Goal: Information Seeking & Learning: Learn about a topic

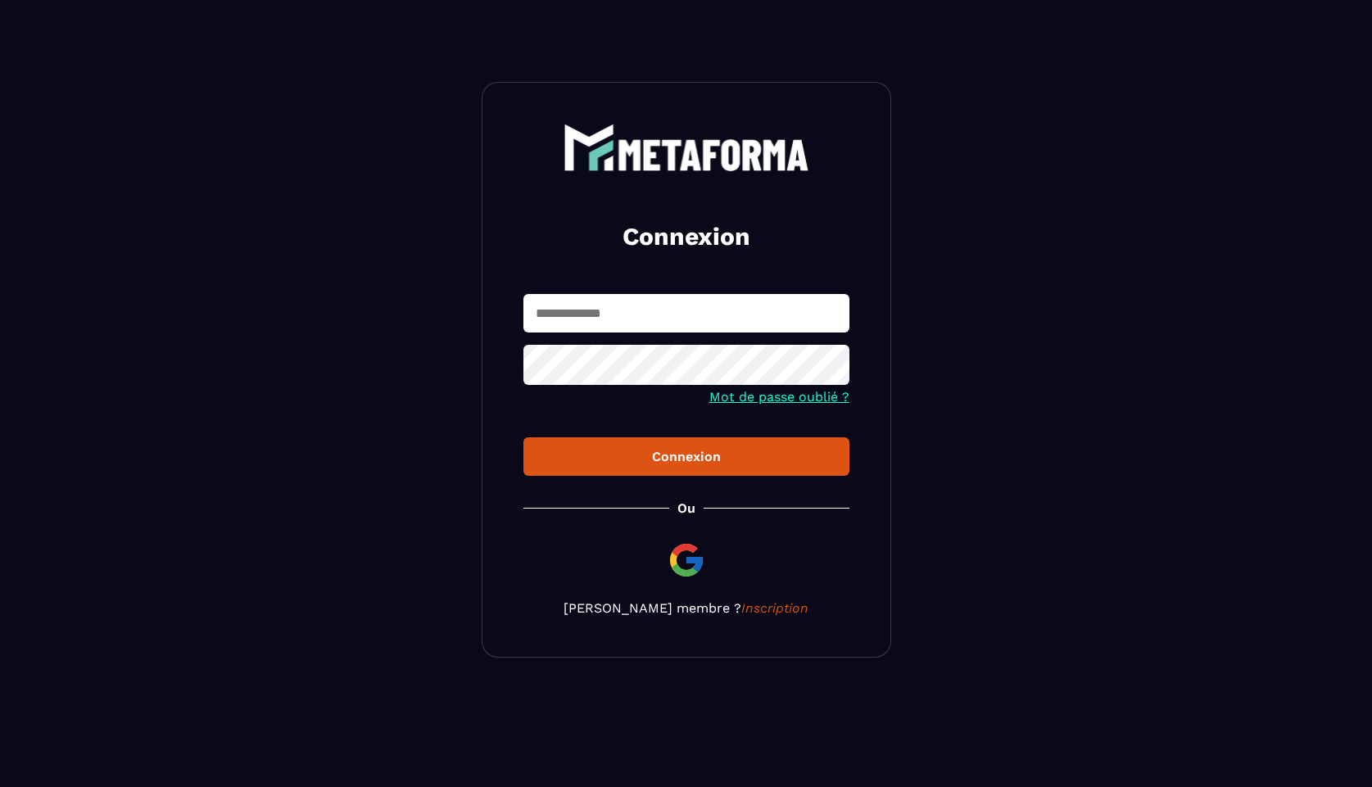
type input "**********"
click at [685, 458] on button "Connexion" at bounding box center [686, 456] width 326 height 38
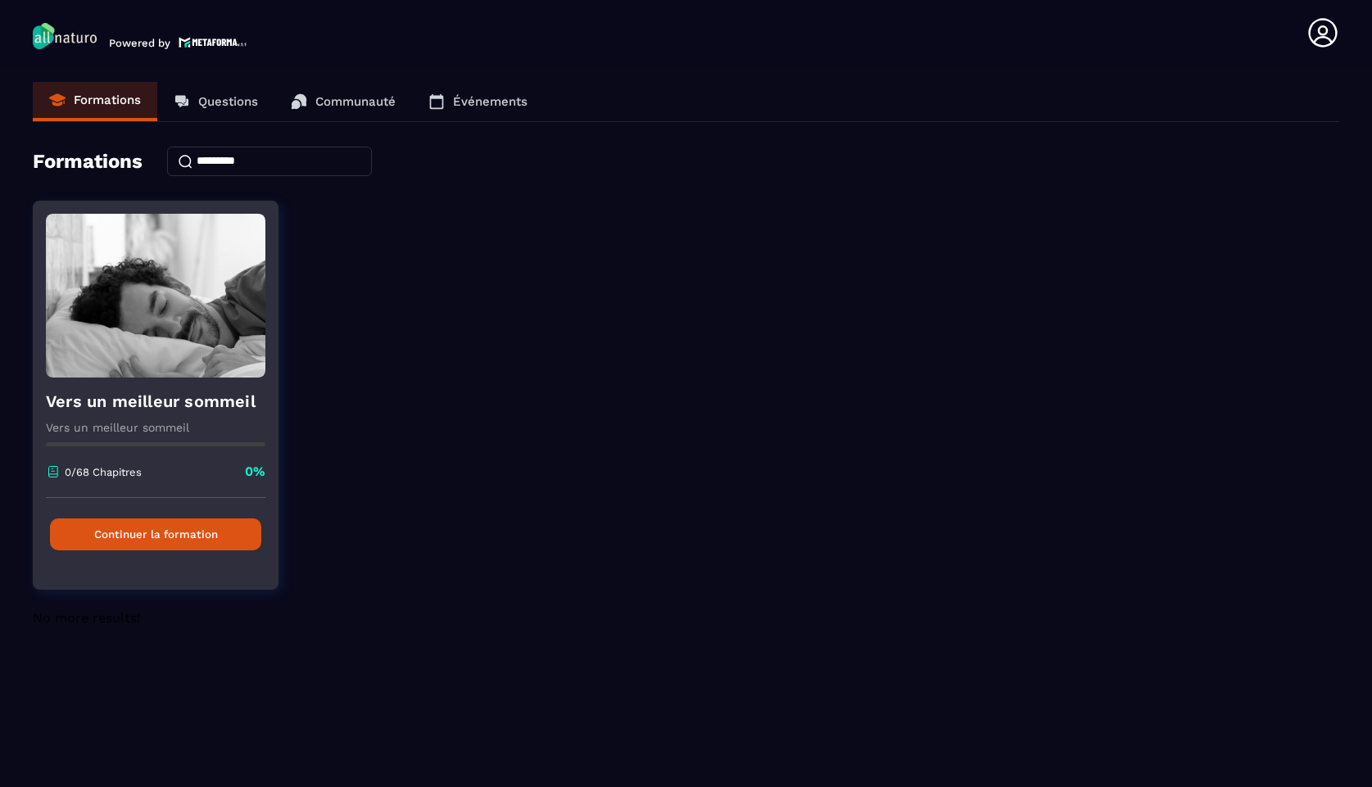
click at [151, 317] on img at bounding box center [155, 296] width 219 height 164
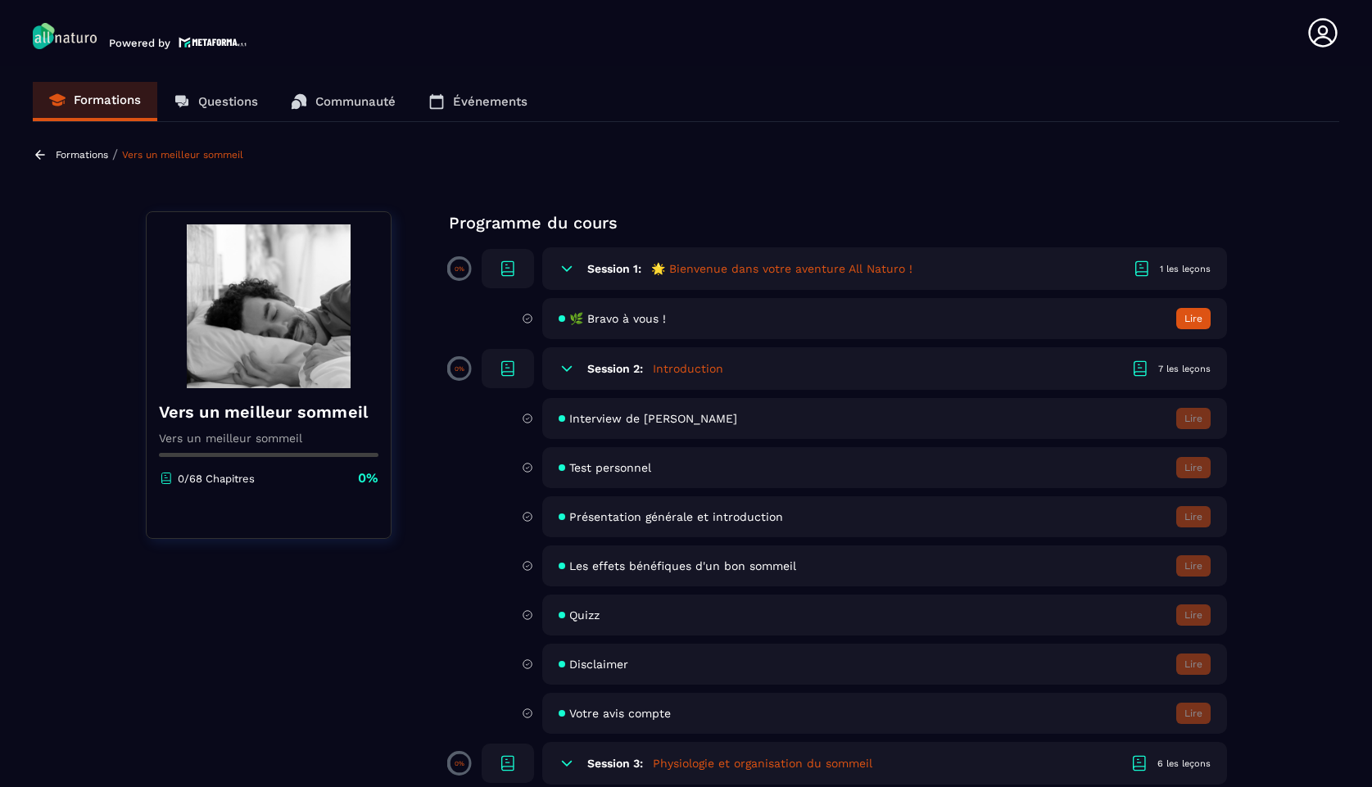
click at [613, 266] on h6 "Session 1:" at bounding box center [614, 268] width 54 height 13
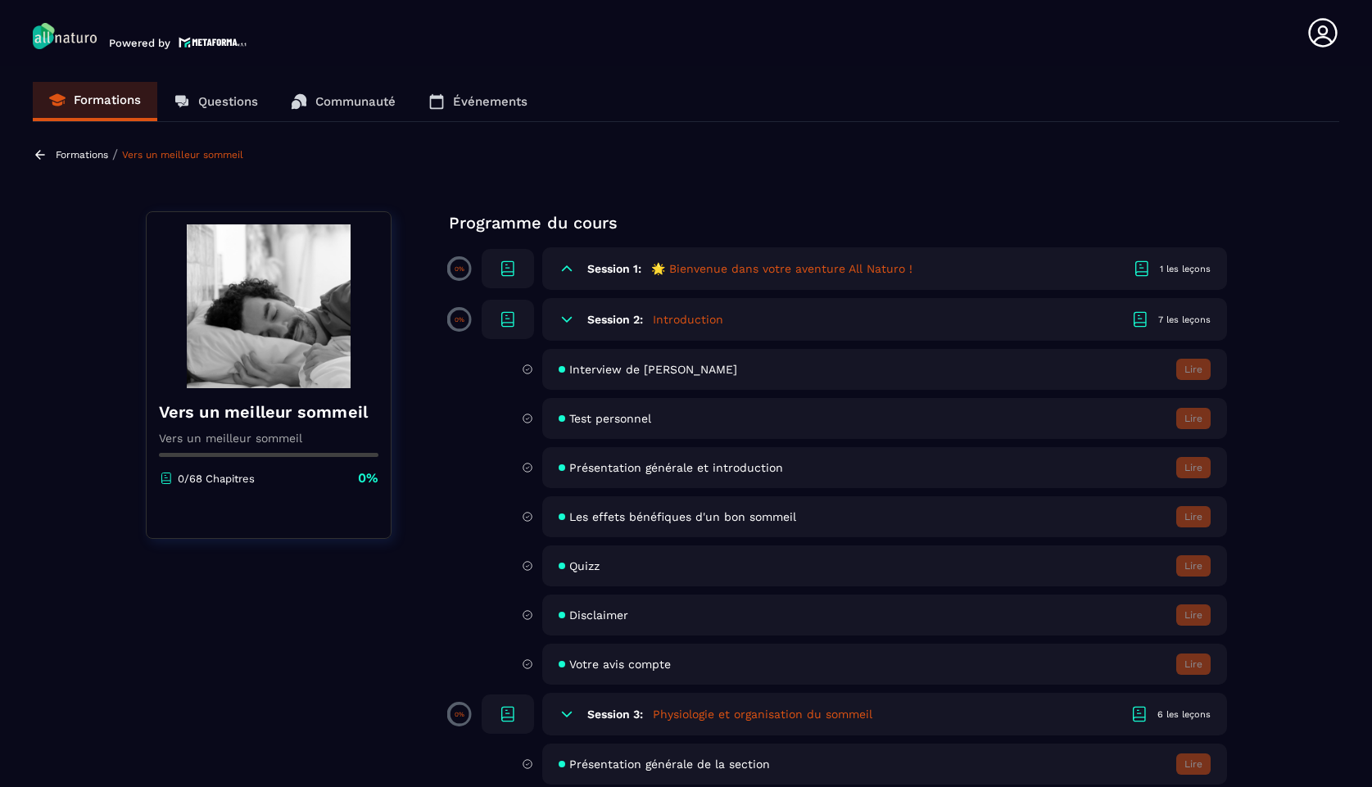
click at [726, 265] on h5 "🌟 Bienvenue dans votre aventure All Naturo !" at bounding box center [781, 268] width 261 height 16
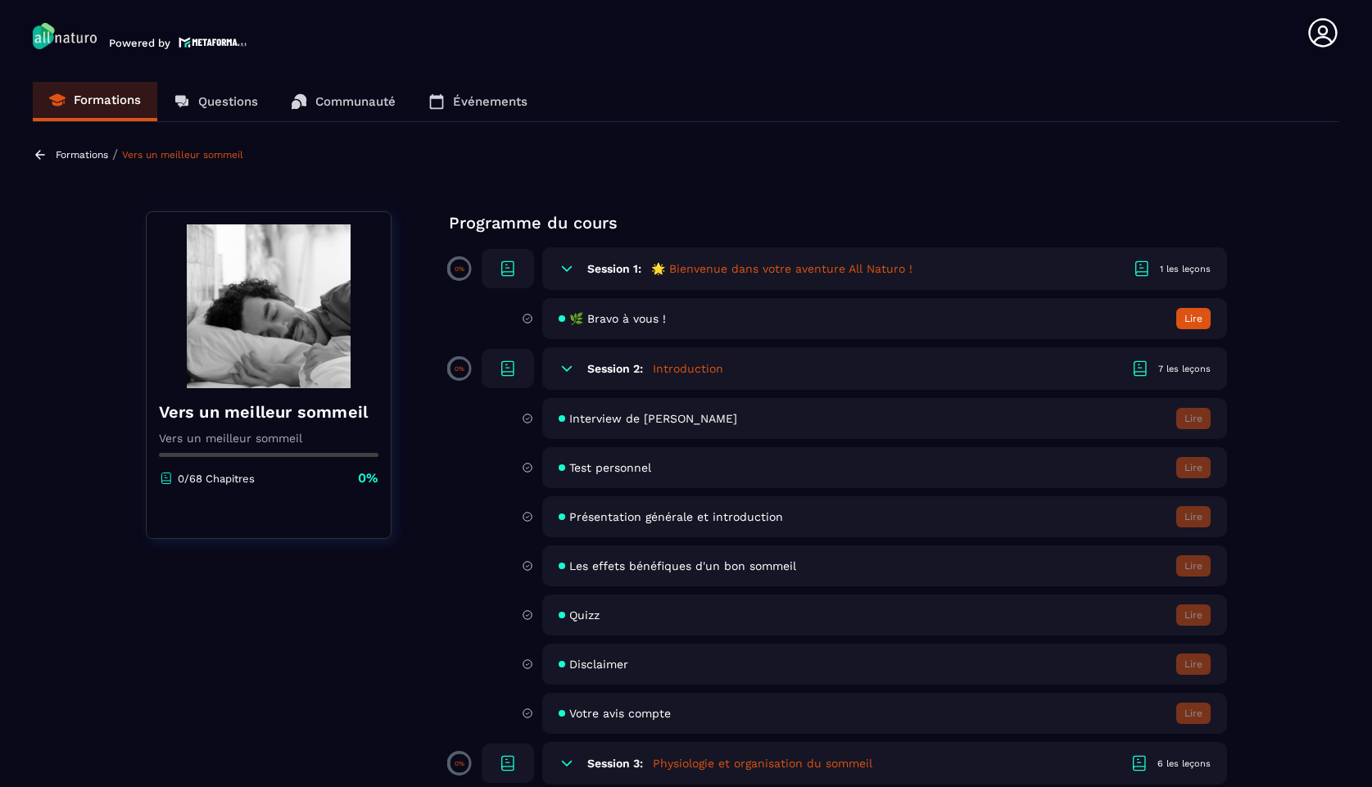
click at [673, 332] on div "🌿 Bravo à vous ! [GEOGRAPHIC_DATA]" at bounding box center [884, 318] width 685 height 41
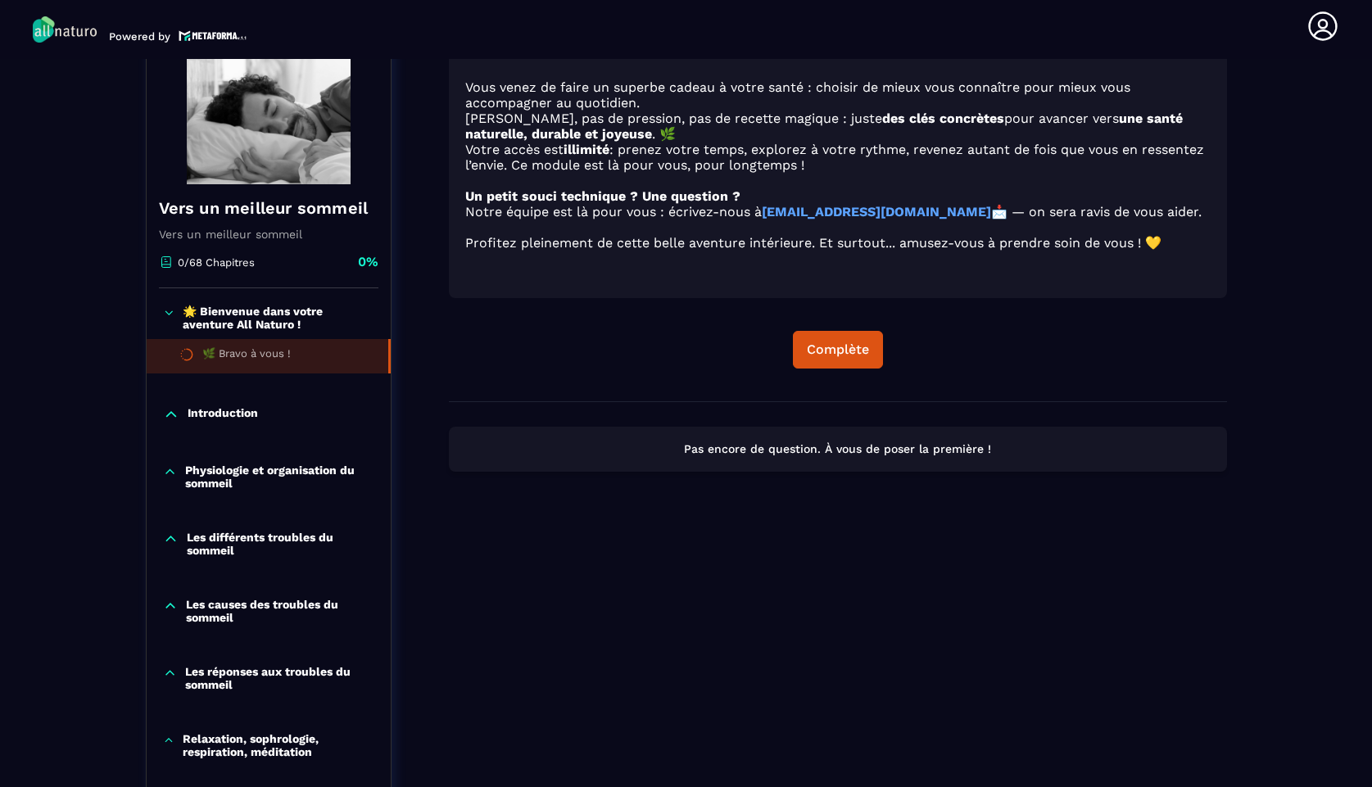
scroll to position [224, 0]
click at [815, 367] on button "Complète" at bounding box center [838, 348] width 90 height 38
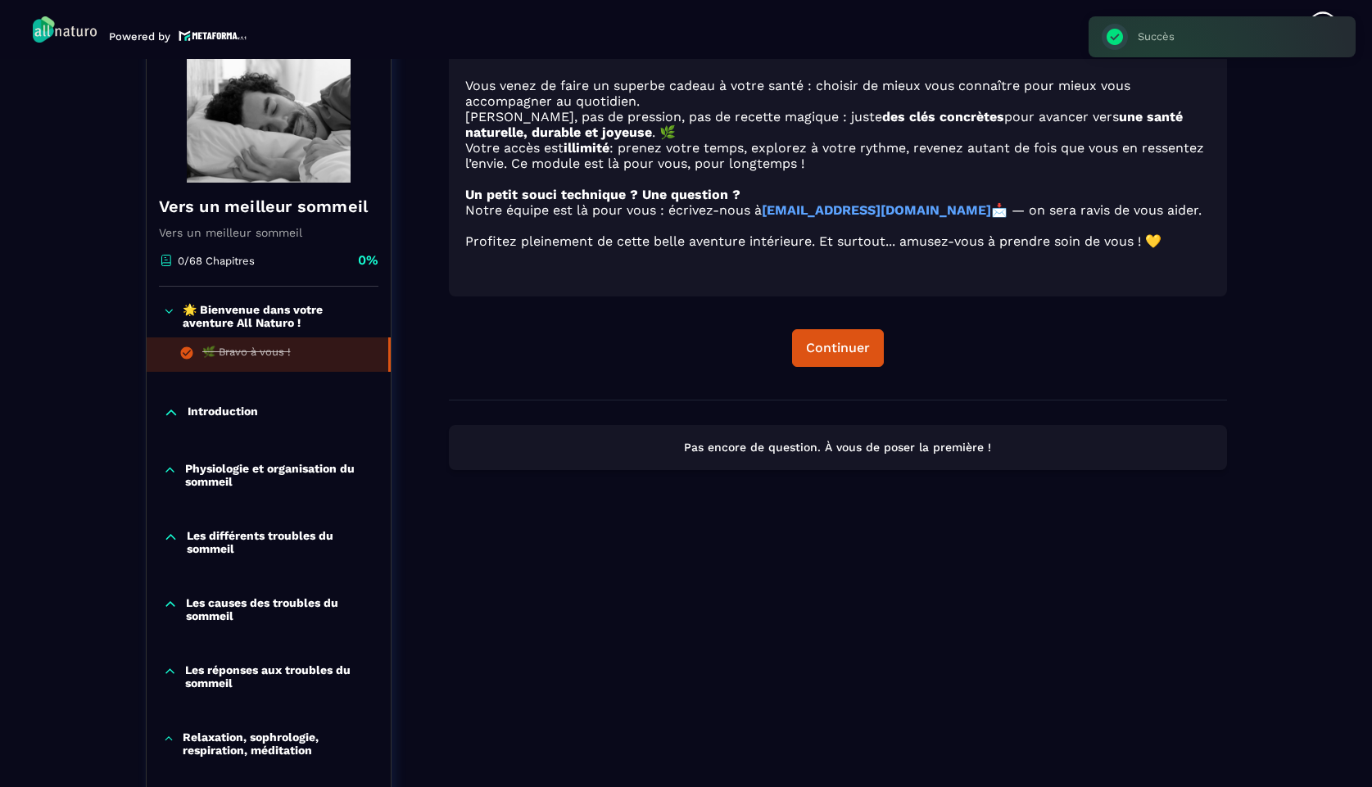
click at [321, 421] on div "Introduction" at bounding box center [269, 413] width 244 height 16
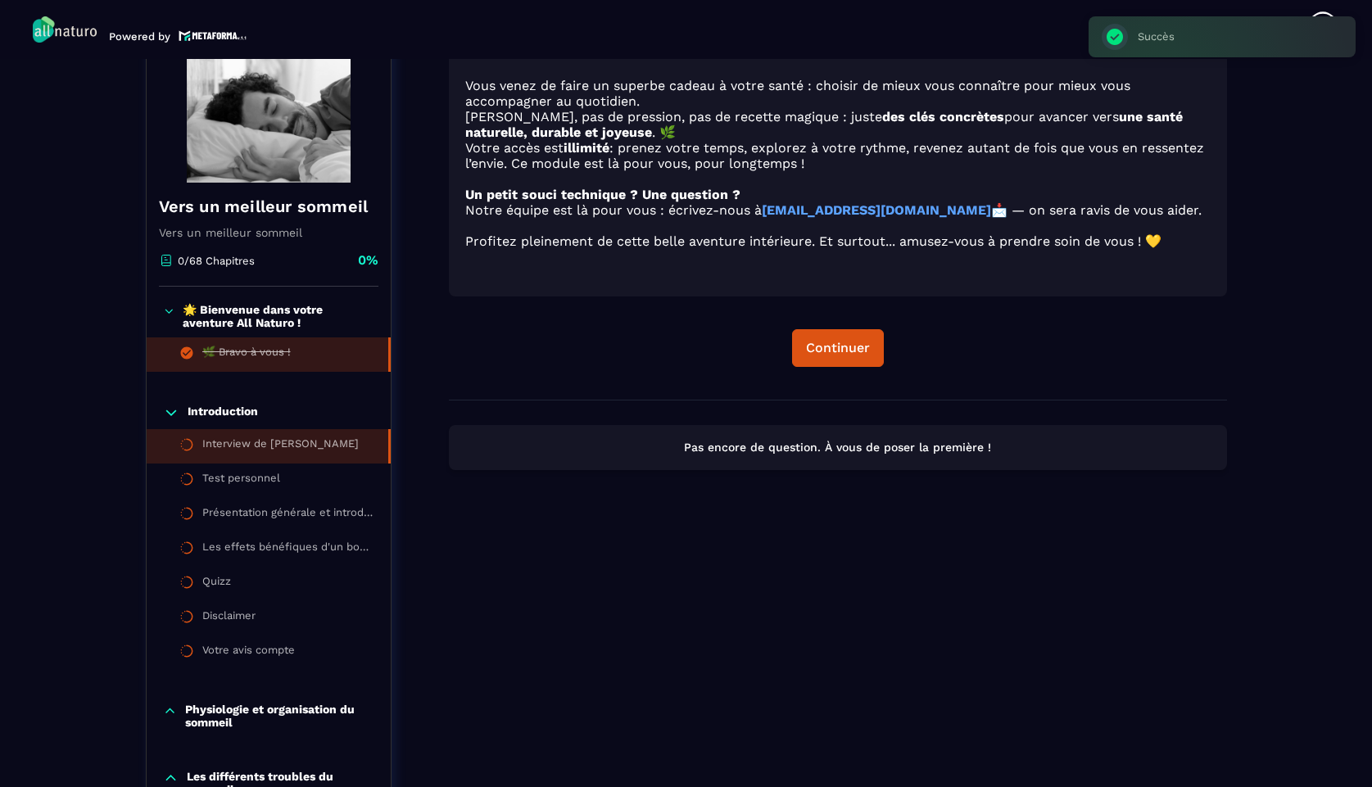
click at [311, 451] on div "Interview de [PERSON_NAME]" at bounding box center [280, 446] width 156 height 18
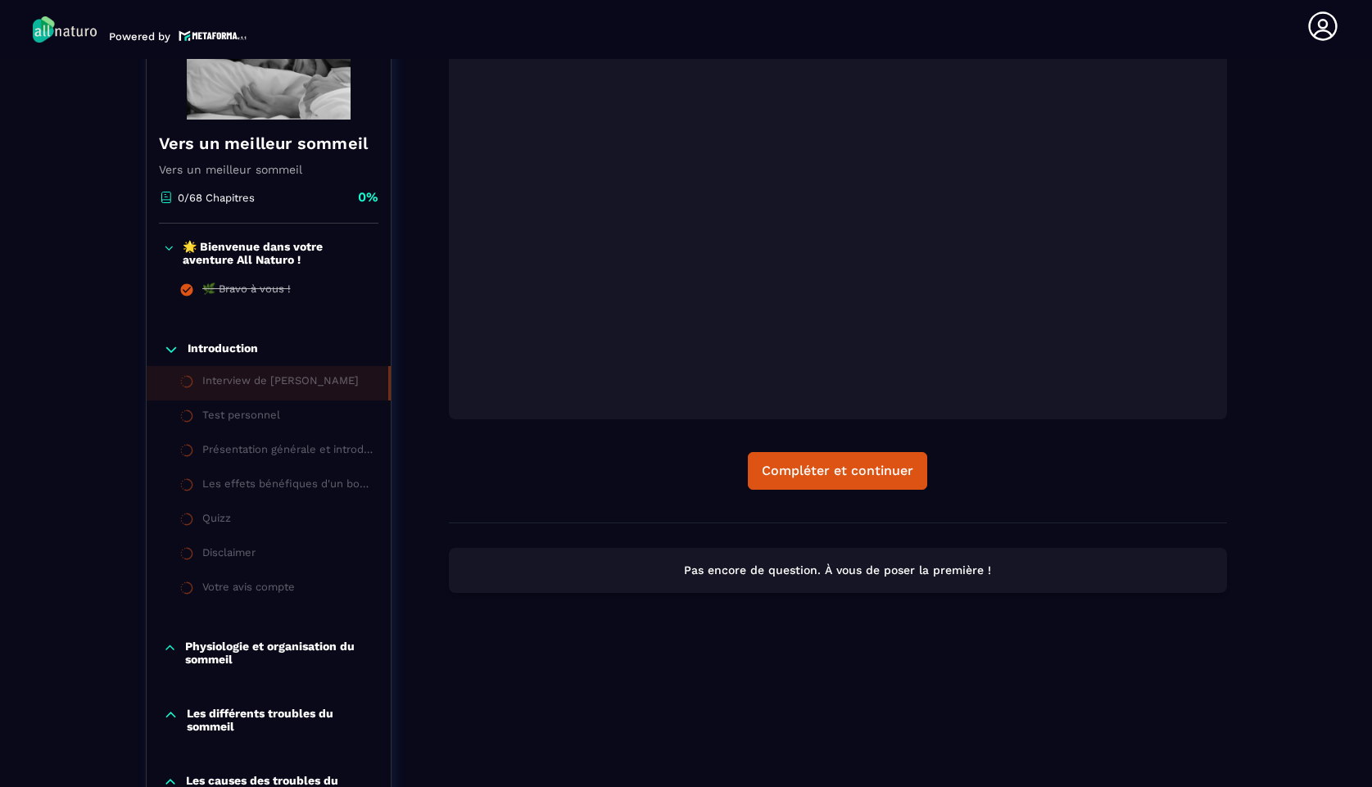
scroll to position [342, 0]
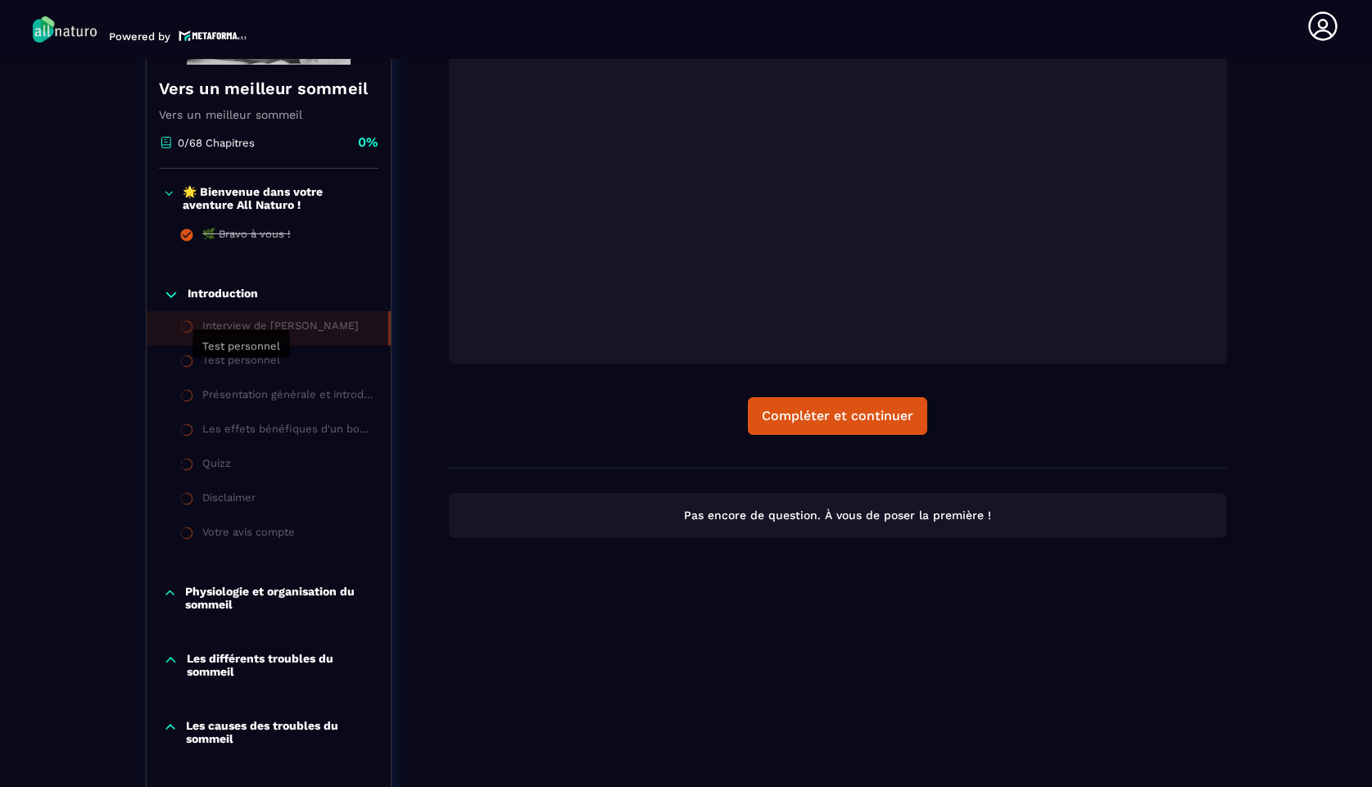
click at [237, 370] on div "Test personnel" at bounding box center [241, 363] width 78 height 18
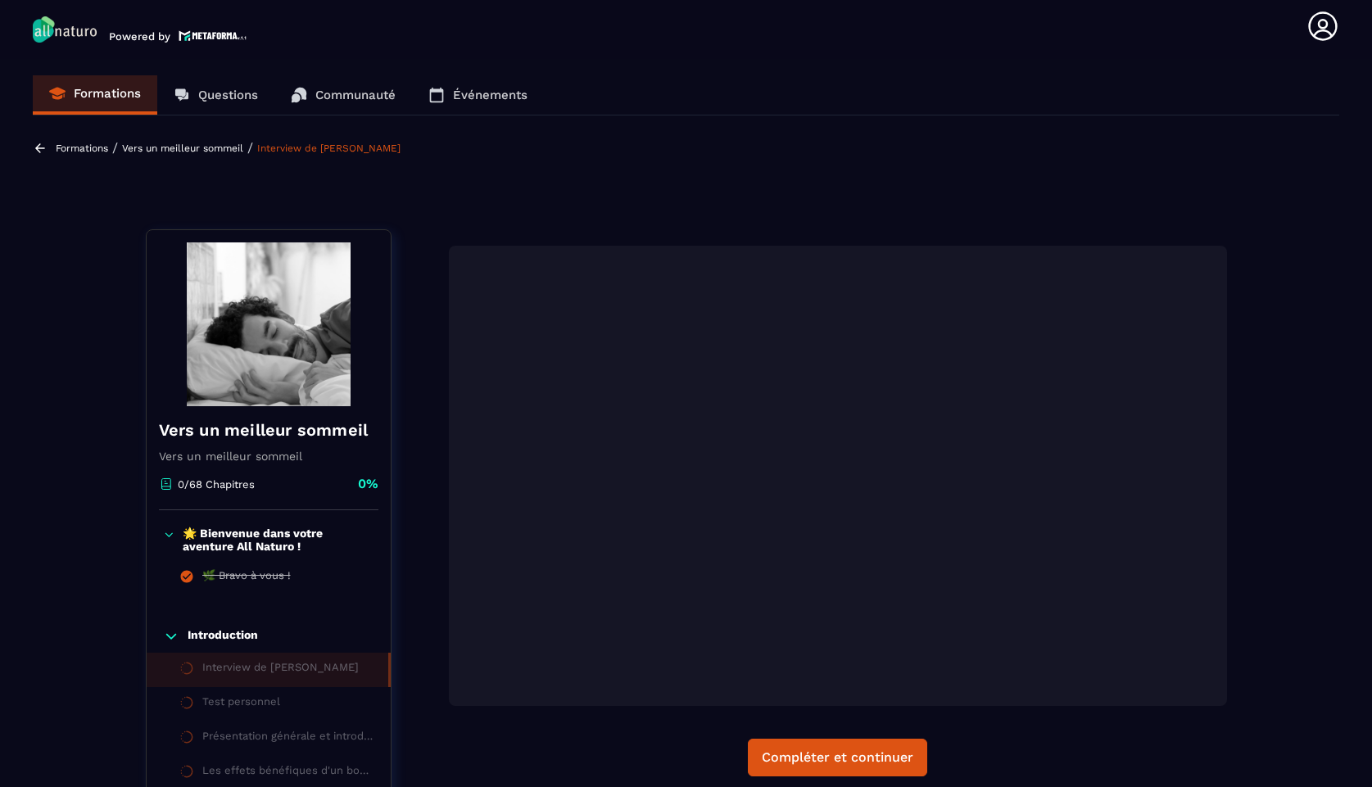
scroll to position [0, 0]
